Goal: Unclear: Unclear

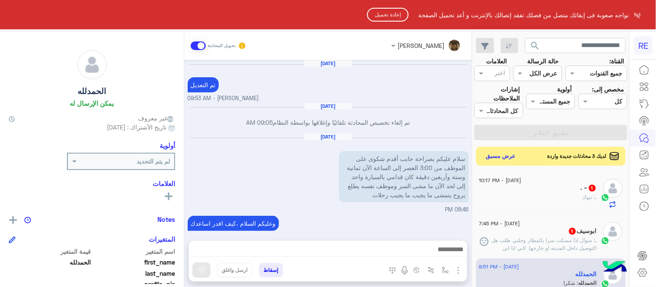
scroll to position [177, 0]
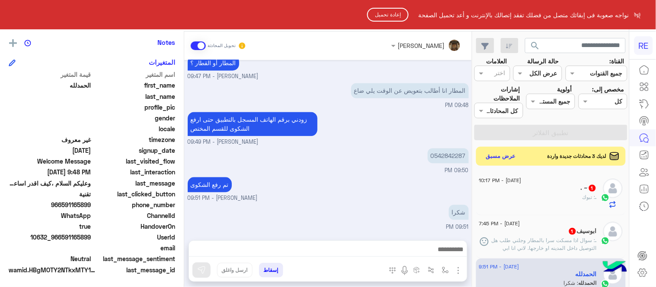
click at [386, 12] on button "إعادة تحميل" at bounding box center [387, 15] width 41 height 14
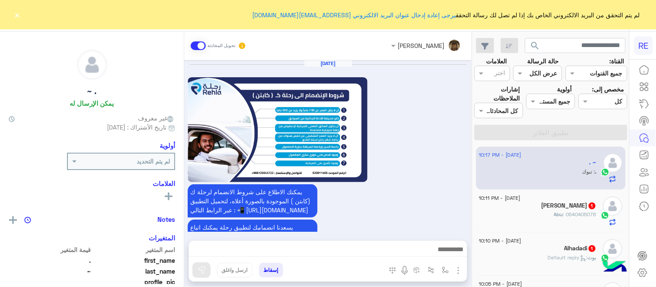
scroll to position [489, 0]
